Goal: Information Seeking & Learning: Learn about a topic

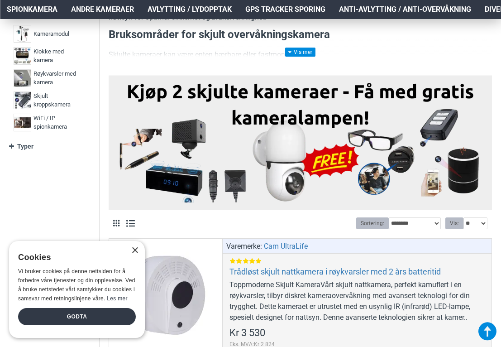
scroll to position [237, 0]
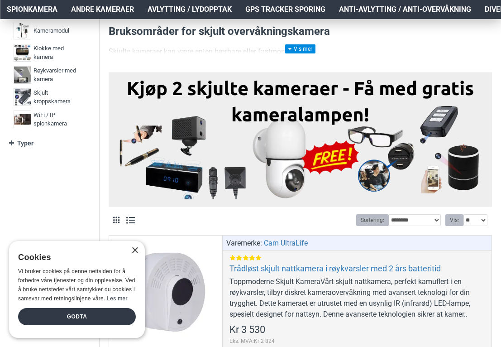
click at [434, 127] on img at bounding box center [300, 138] width 370 height 122
click at [134, 250] on div "×" at bounding box center [134, 250] width 7 height 7
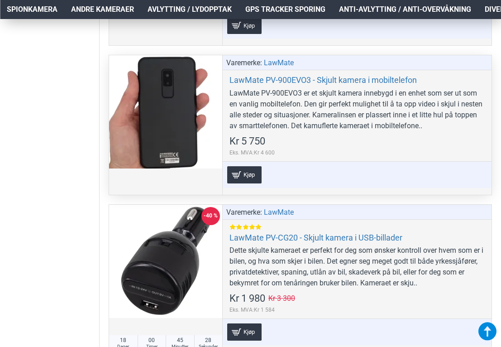
scroll to position [2166, 0]
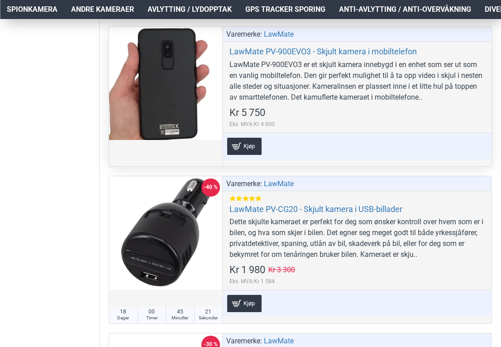
click at [189, 93] on div at bounding box center [165, 83] width 113 height 113
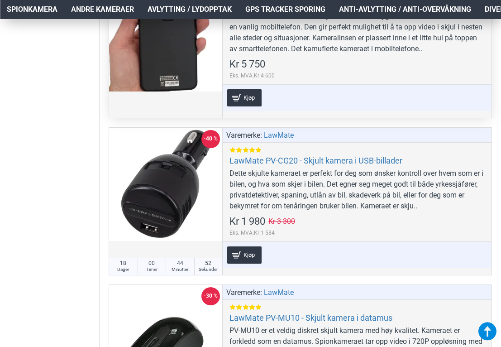
scroll to position [2224, 0]
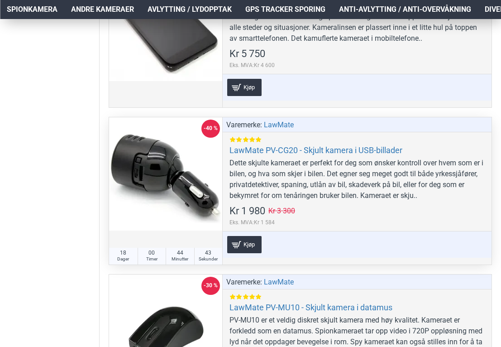
click at [168, 169] on div at bounding box center [165, 173] width 113 height 113
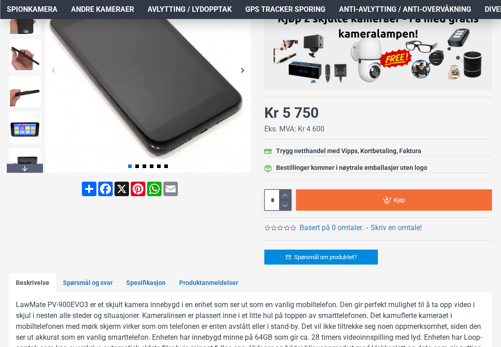
scroll to position [195, 0]
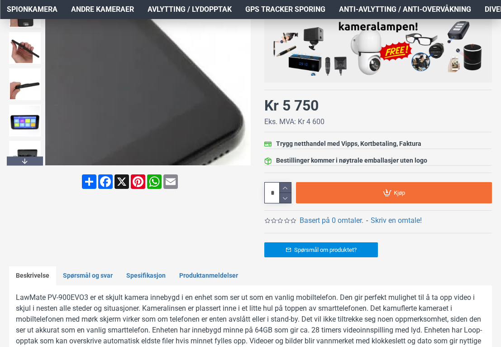
click at [241, 68] on div "Next slide" at bounding box center [243, 63] width 16 height 16
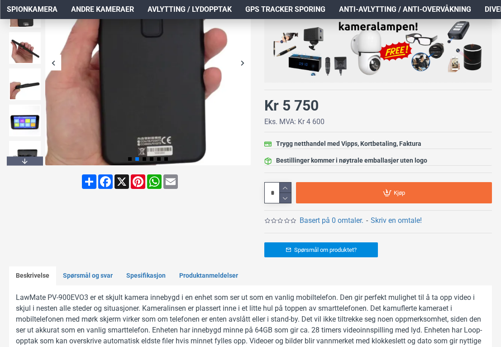
click at [239, 67] on div "Next slide" at bounding box center [243, 63] width 16 height 16
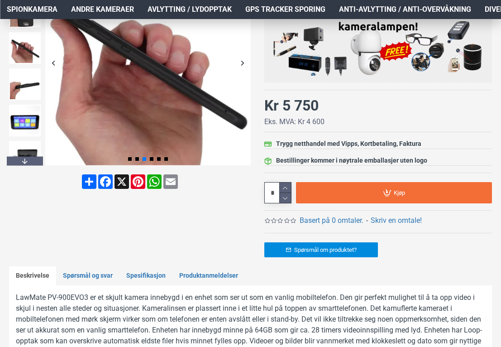
click at [243, 62] on div "Next slide" at bounding box center [243, 63] width 16 height 16
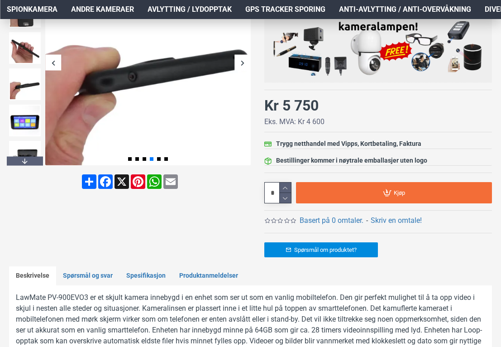
click at [243, 61] on div "Next slide" at bounding box center [243, 63] width 16 height 16
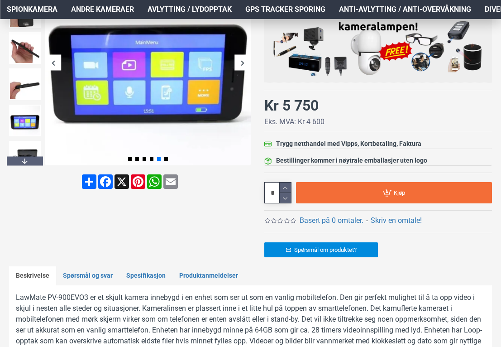
click at [243, 61] on div "Next slide" at bounding box center [243, 63] width 16 height 16
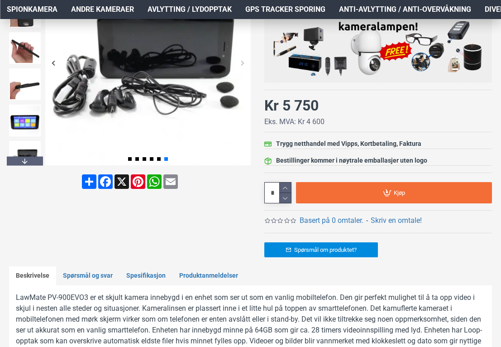
click at [243, 61] on div "Next slide" at bounding box center [243, 63] width 16 height 16
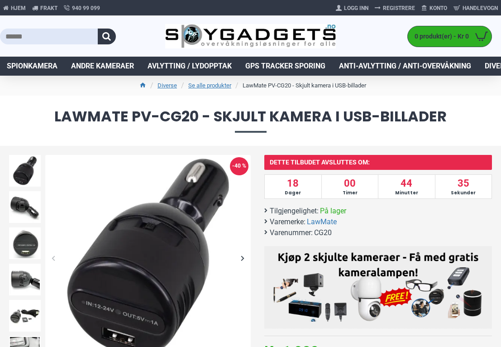
click at [243, 258] on div "Next slide" at bounding box center [243, 258] width 16 height 16
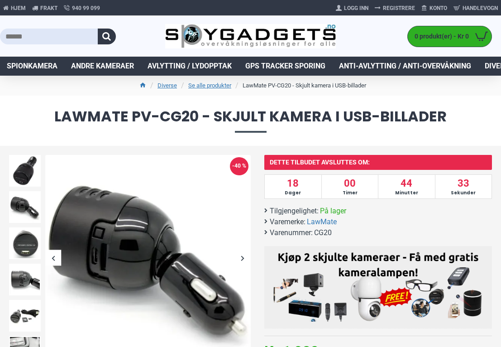
click at [243, 258] on div "Next slide" at bounding box center [243, 258] width 16 height 16
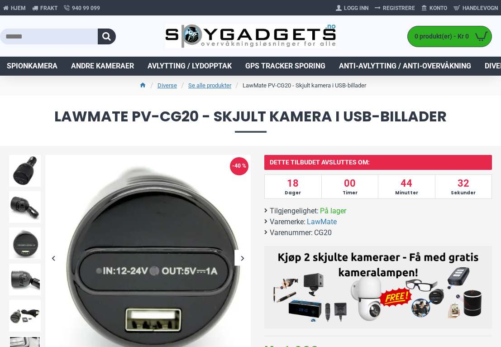
click at [243, 257] on div "Next slide" at bounding box center [243, 258] width 16 height 16
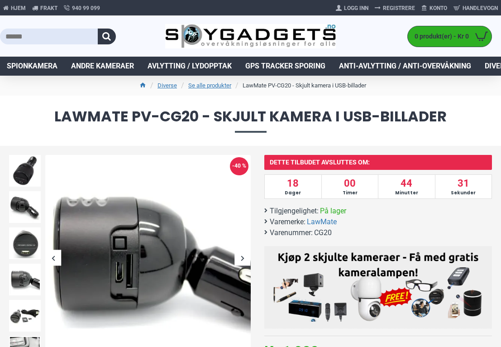
click at [243, 257] on div "Next slide" at bounding box center [243, 258] width 16 height 16
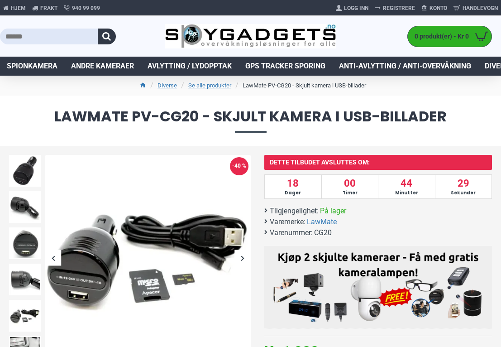
click at [243, 257] on div "Next slide" at bounding box center [243, 258] width 16 height 16
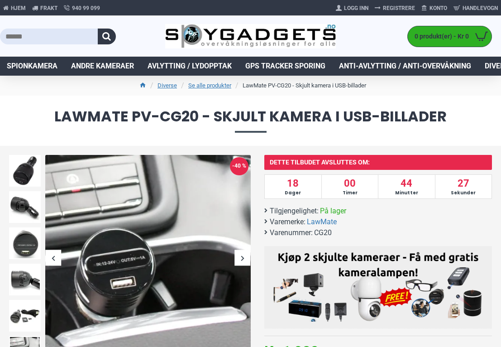
click at [243, 257] on div "Next slide" at bounding box center [243, 258] width 16 height 16
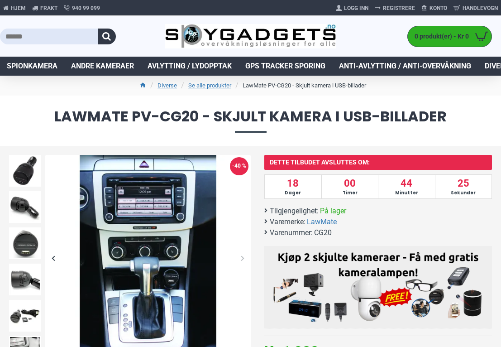
click at [243, 257] on div "Next slide" at bounding box center [243, 258] width 16 height 16
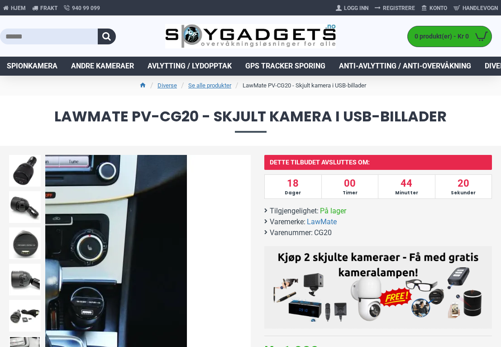
click at [241, 255] on div "Next slide" at bounding box center [243, 258] width 16 height 16
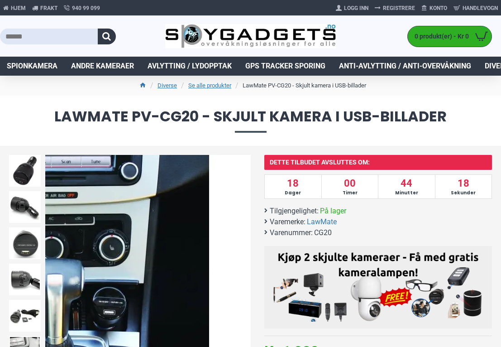
click at [223, 255] on img at bounding box center [148, 258] width 206 height 206
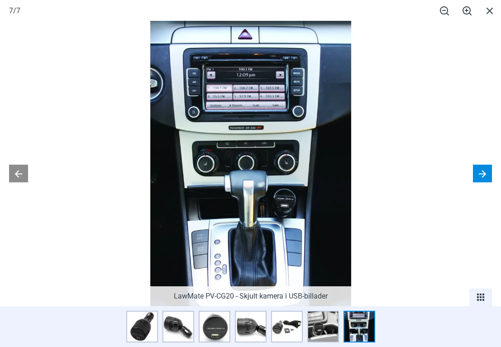
click at [487, 173] on button at bounding box center [482, 174] width 19 height 18
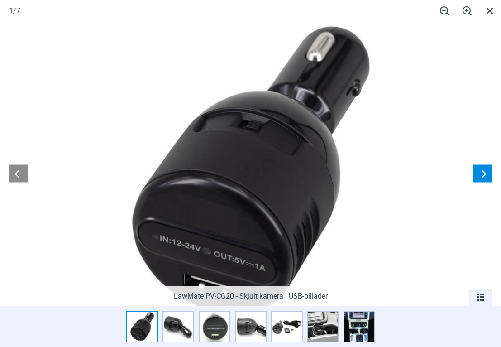
click at [486, 173] on button at bounding box center [482, 174] width 19 height 18
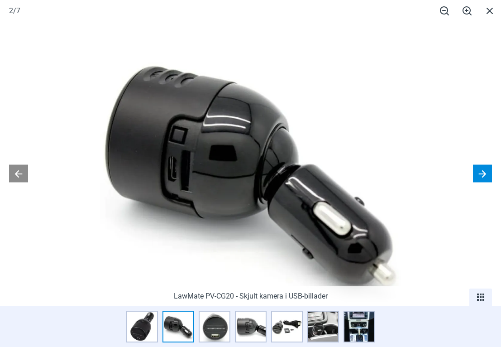
click at [486, 173] on button at bounding box center [482, 174] width 19 height 18
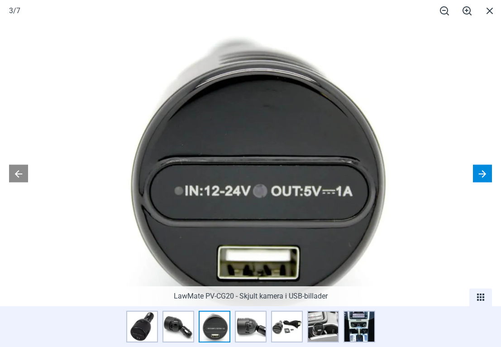
click at [486, 173] on button at bounding box center [482, 174] width 19 height 18
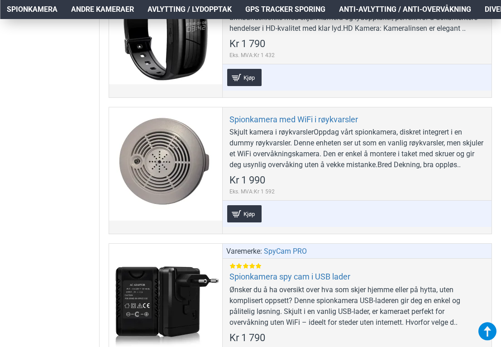
scroll to position [3653, 0]
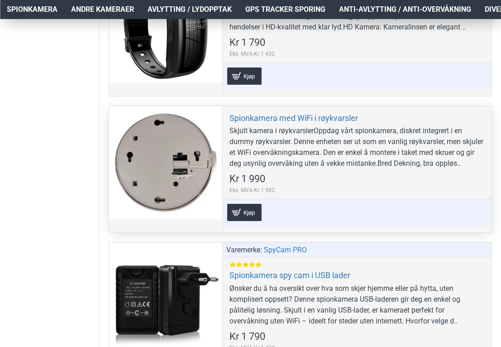
click at [212, 156] on div at bounding box center [165, 162] width 113 height 113
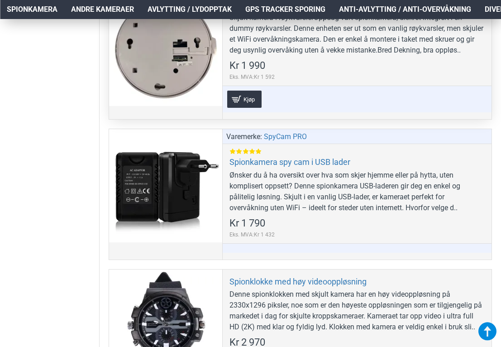
scroll to position [3767, 0]
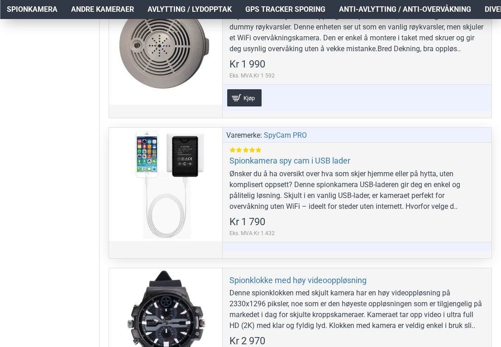
click at [205, 178] on div at bounding box center [165, 184] width 113 height 113
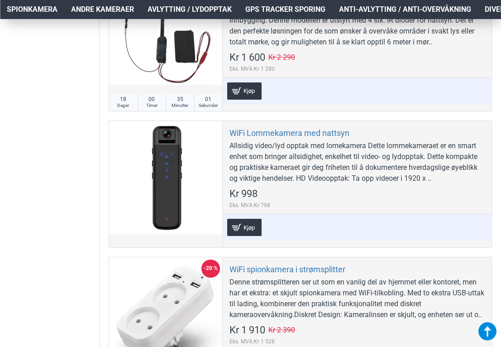
scroll to position [4335, 0]
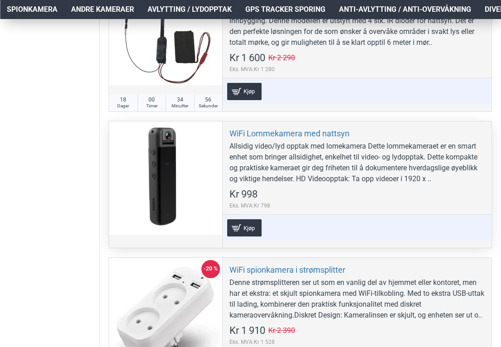
click at [188, 191] on div at bounding box center [165, 177] width 113 height 113
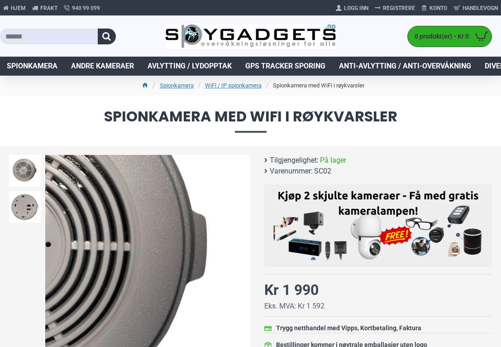
click at [244, 262] on div "Next slide" at bounding box center [243, 258] width 16 height 16
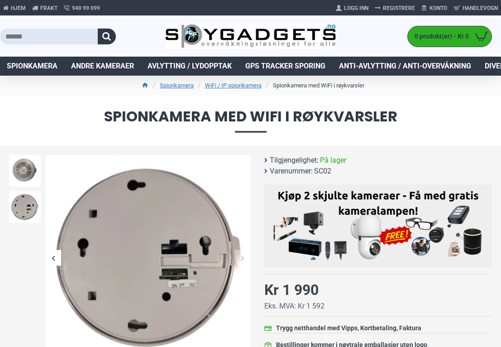
click at [242, 256] on div "Next slide" at bounding box center [243, 258] width 16 height 16
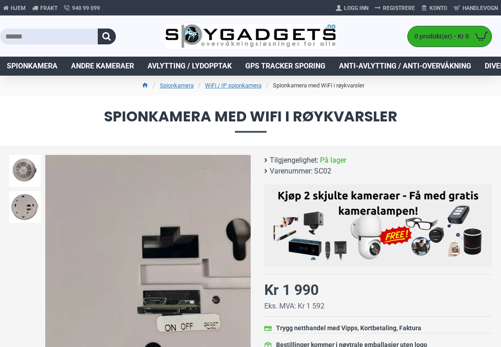
click at [177, 251] on img at bounding box center [148, 258] width 206 height 206
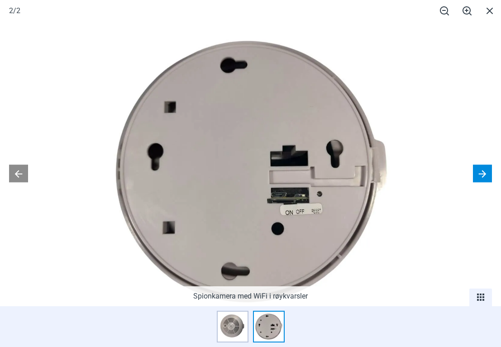
click at [482, 176] on button at bounding box center [482, 174] width 19 height 18
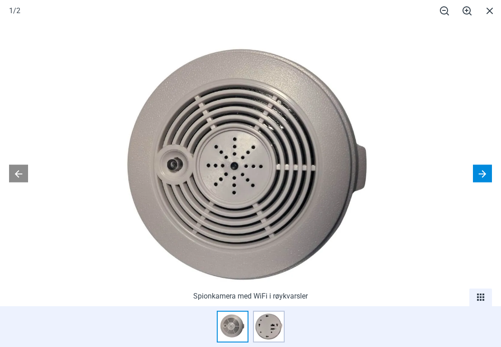
click at [482, 176] on button at bounding box center [482, 174] width 19 height 18
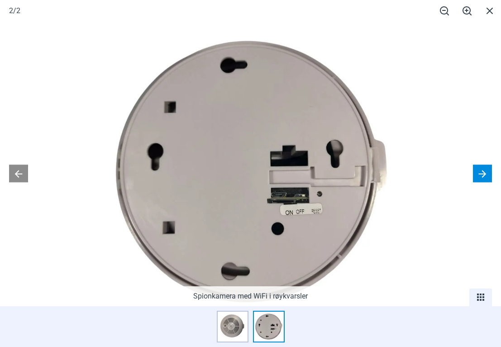
click at [482, 176] on button at bounding box center [482, 174] width 19 height 18
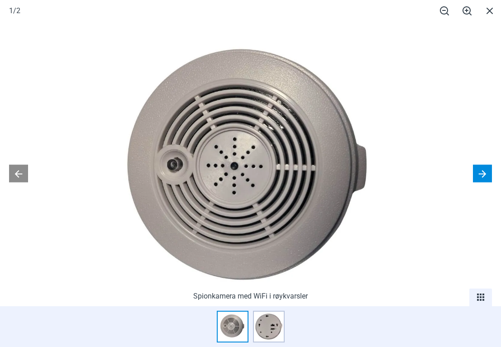
click at [482, 176] on button at bounding box center [482, 174] width 19 height 18
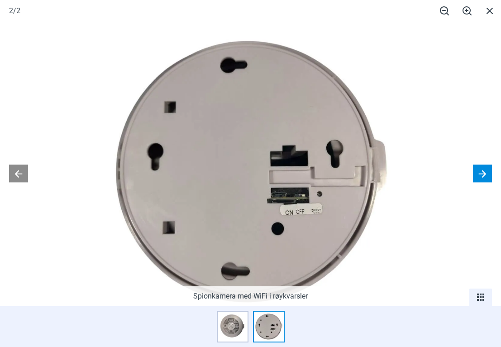
click at [482, 176] on button at bounding box center [482, 174] width 19 height 18
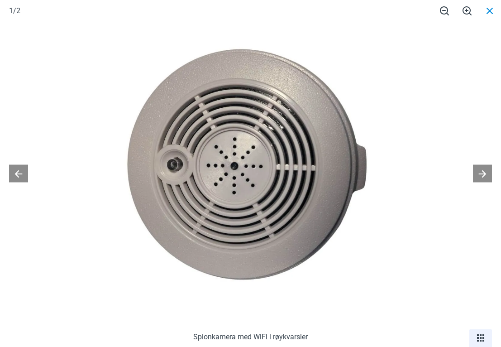
click at [491, 10] on span at bounding box center [489, 10] width 23 height 21
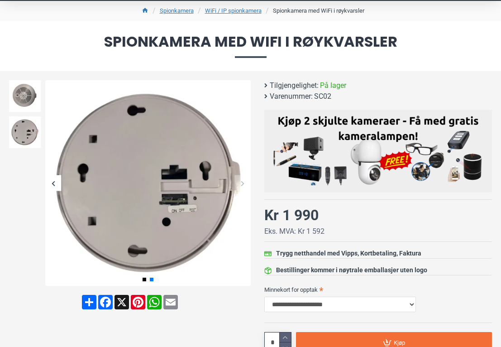
scroll to position [69, 0]
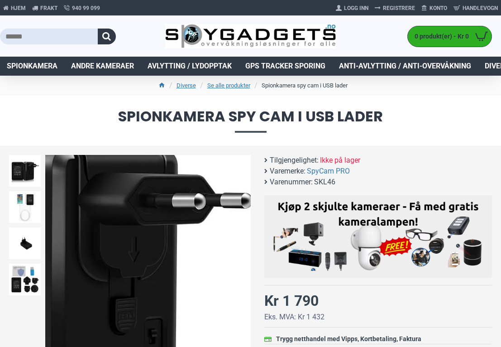
click at [238, 240] on img at bounding box center [148, 258] width 206 height 206
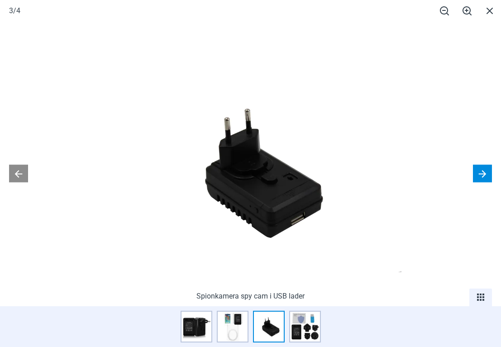
click at [484, 168] on button at bounding box center [482, 174] width 19 height 18
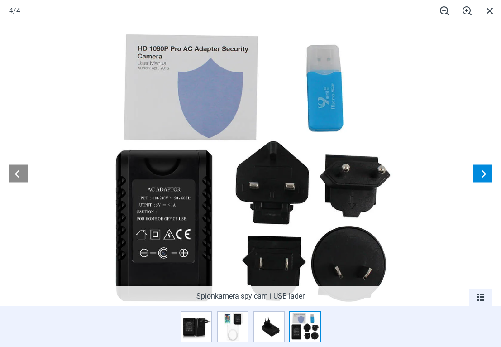
click at [483, 171] on button at bounding box center [482, 174] width 19 height 18
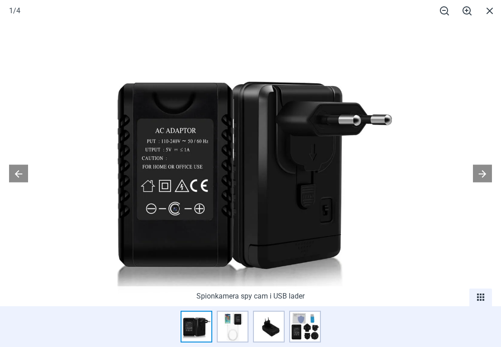
click at [297, 197] on img at bounding box center [250, 171] width 301 height 301
click at [304, 196] on img at bounding box center [250, 171] width 301 height 301
click at [328, 205] on img at bounding box center [250, 171] width 301 height 301
click at [491, 12] on span at bounding box center [489, 10] width 23 height 21
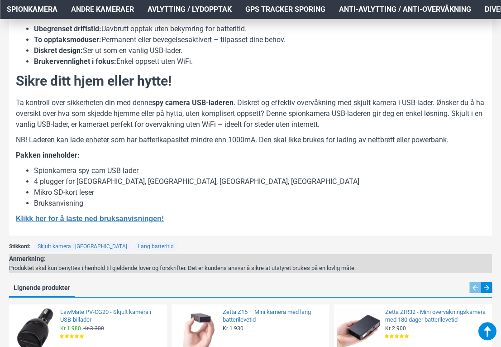
scroll to position [771, 0]
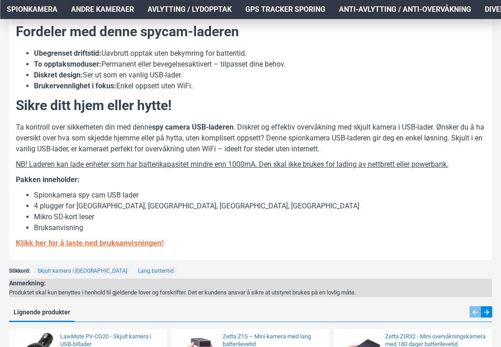
click at [68, 239] on b "Klikk her for å laste ned bruksanvisningen!" at bounding box center [90, 243] width 148 height 8
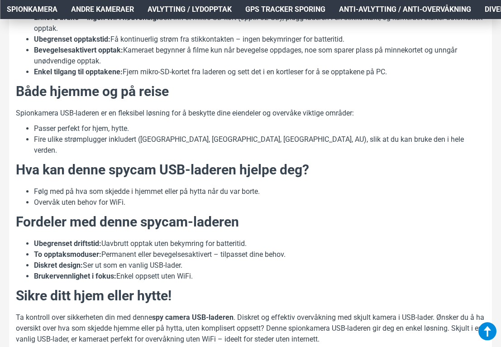
scroll to position [579, 0]
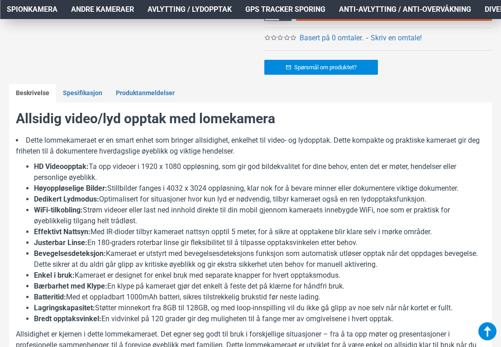
scroll to position [412, 0]
